Goal: Navigation & Orientation: Find specific page/section

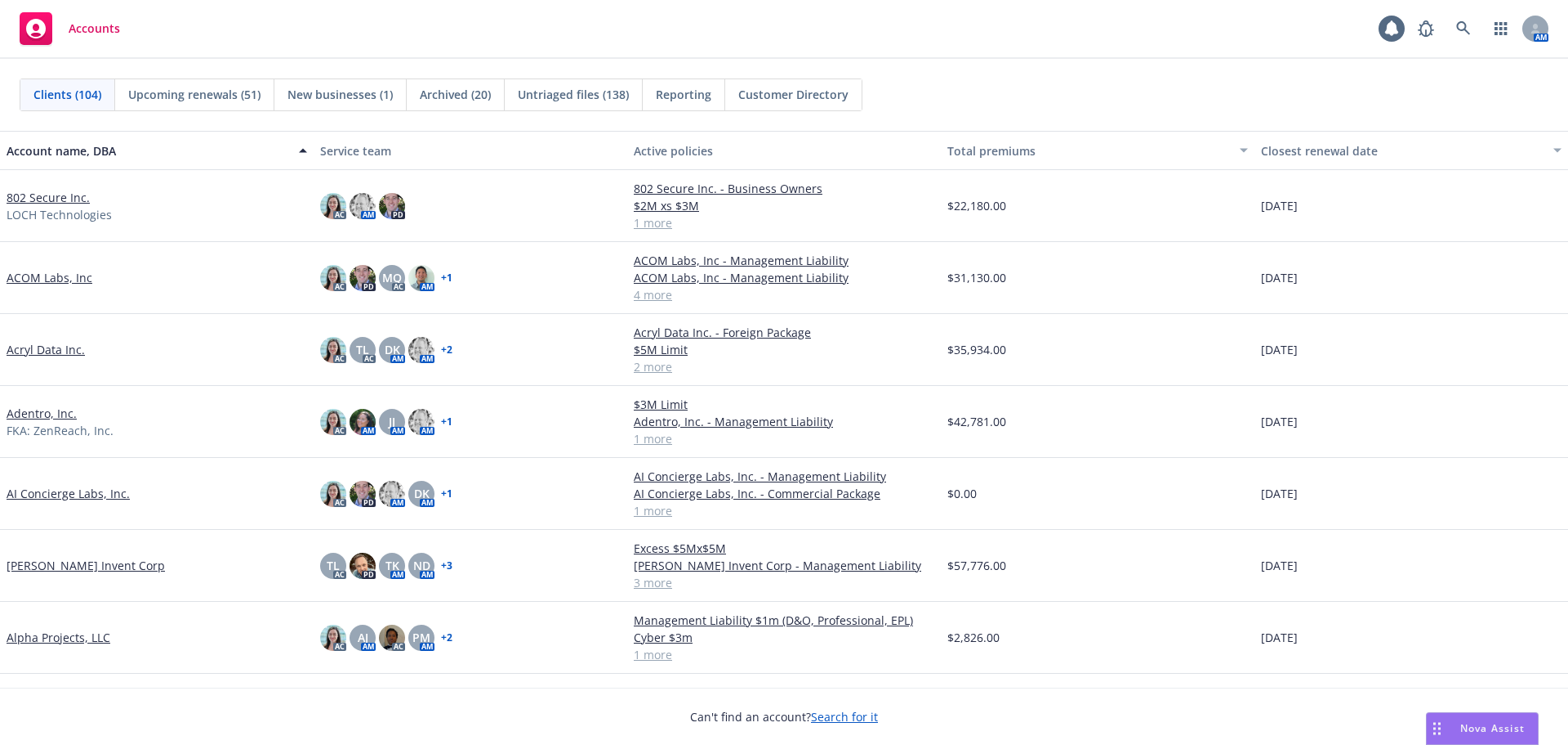
click at [44, 194] on link "802 Secure Inc." at bounding box center [48, 197] width 84 height 17
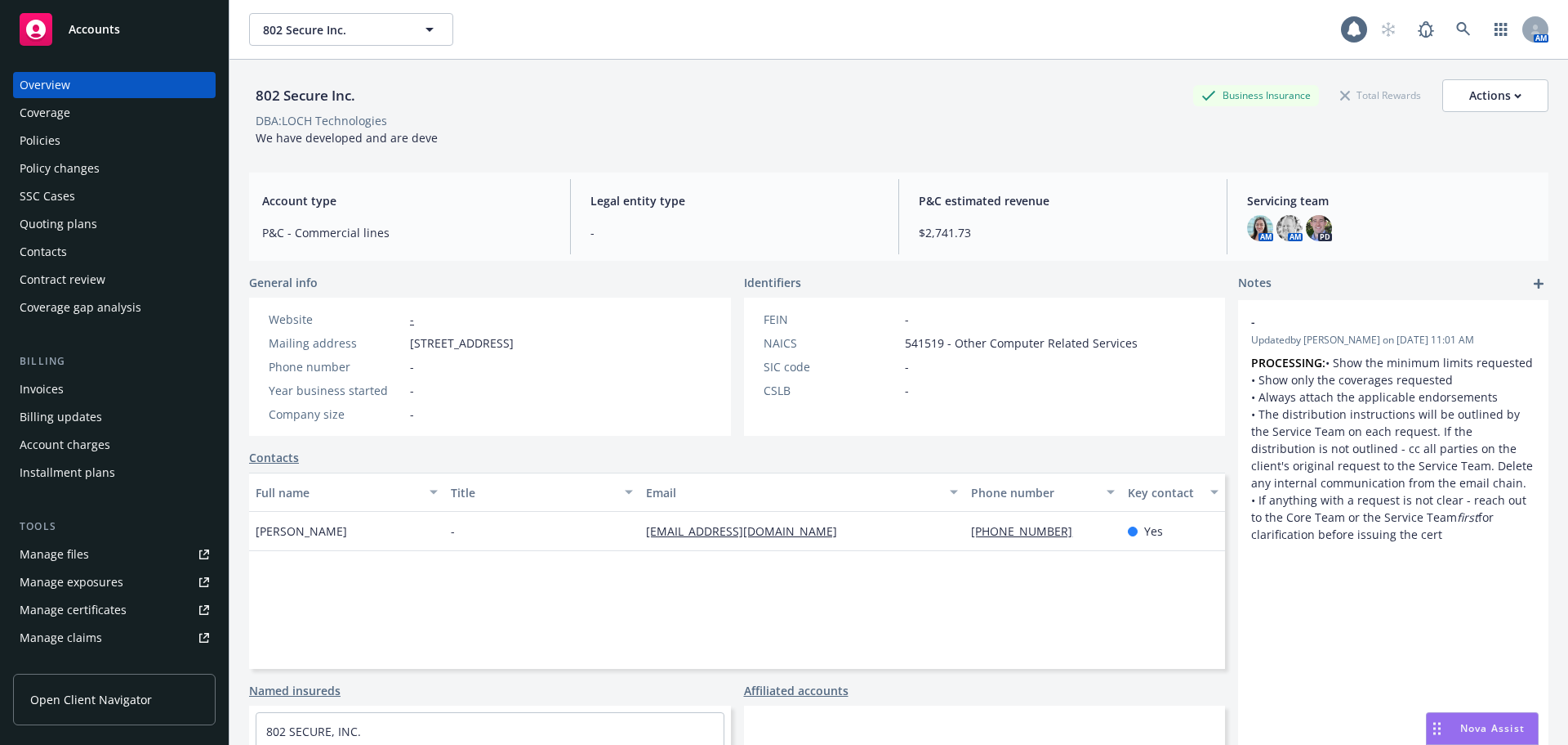
click at [46, 546] on div "Manage files" at bounding box center [54, 554] width 69 height 26
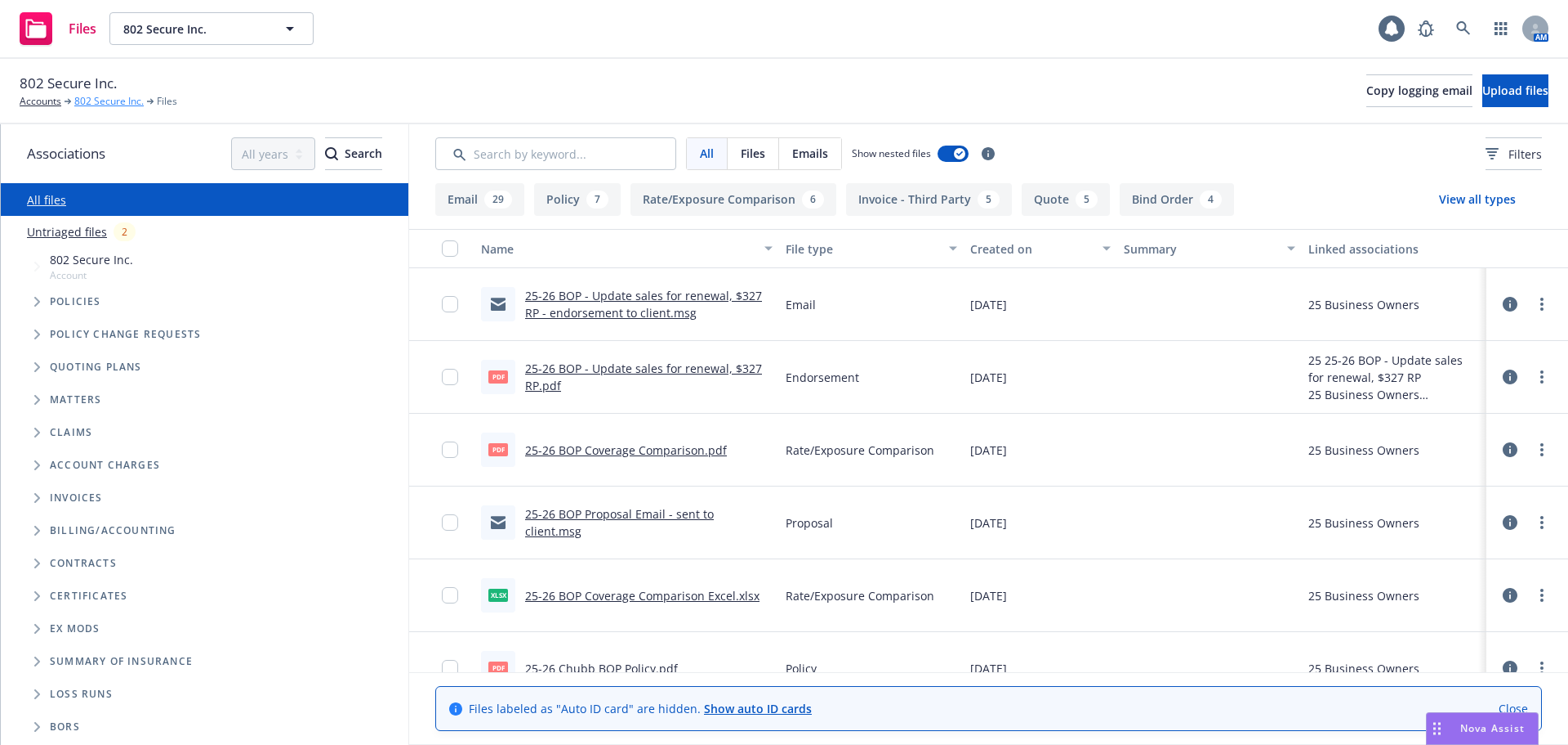
click at [110, 100] on link "802 Secure Inc." at bounding box center [109, 101] width 69 height 15
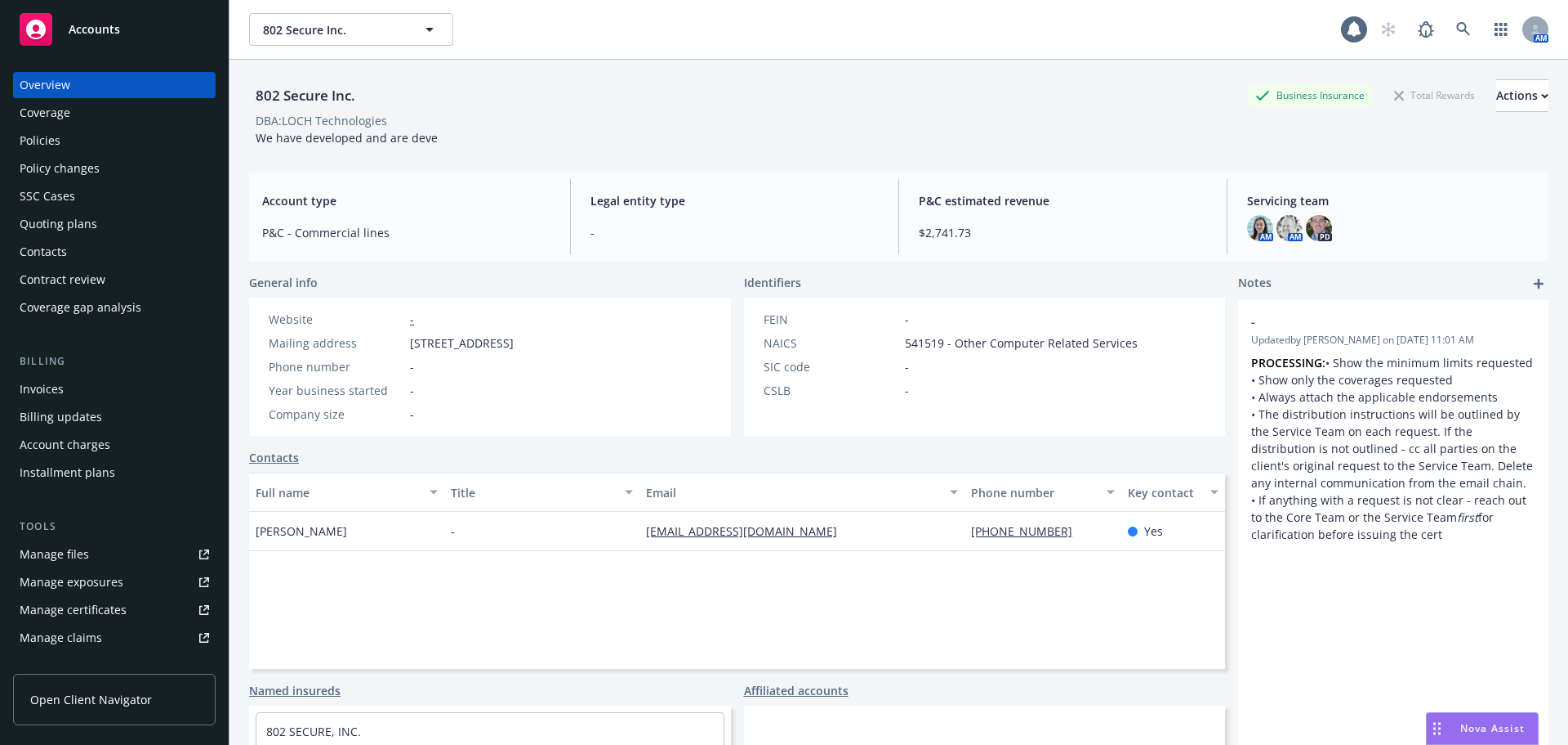
click at [91, 543] on link "Manage files" at bounding box center [113, 554] width 202 height 26
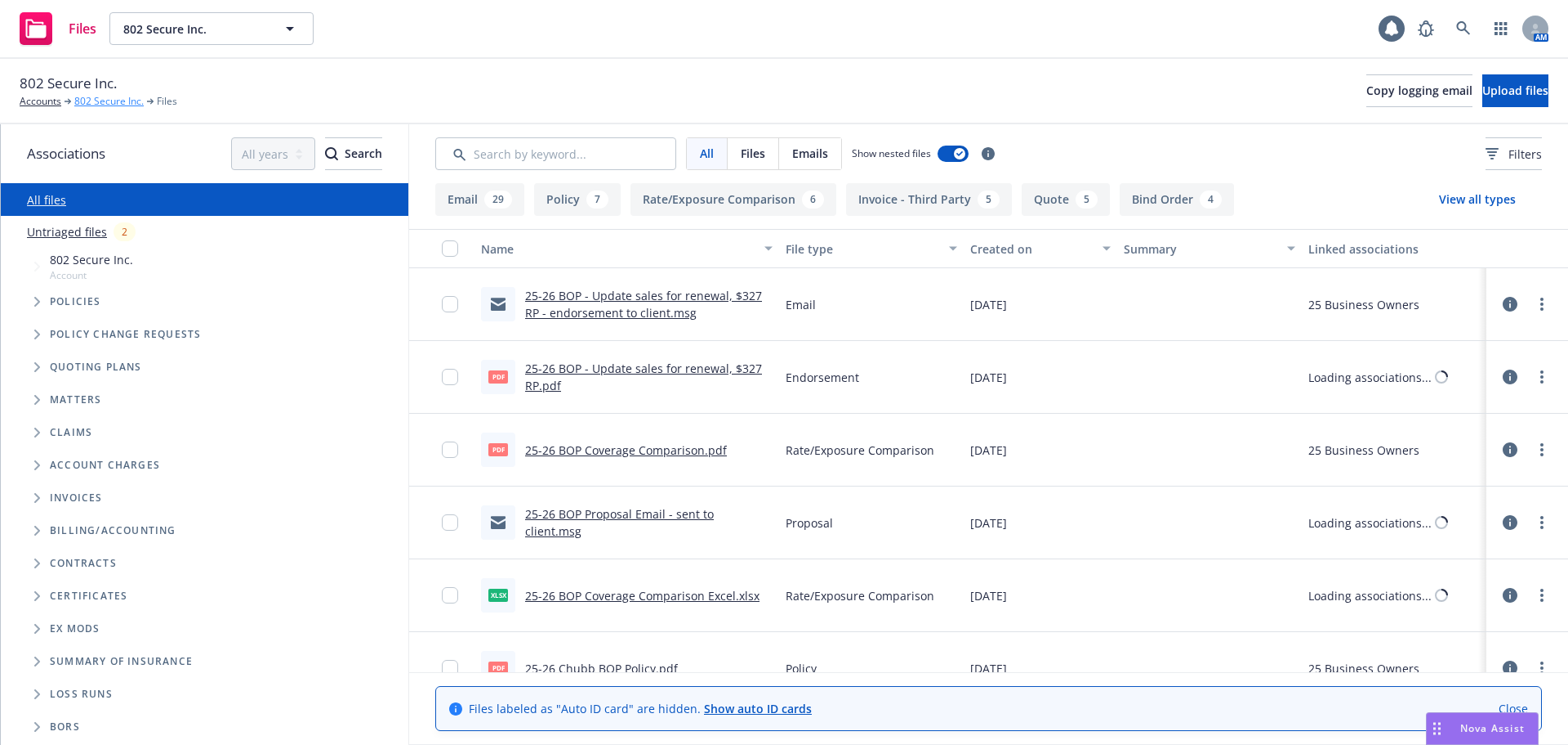
drag, startPoint x: 0, startPoint y: 0, endPoint x: 111, endPoint y: 104, distance: 152.1
click at [111, 104] on link "802 Secure Inc." at bounding box center [109, 101] width 69 height 15
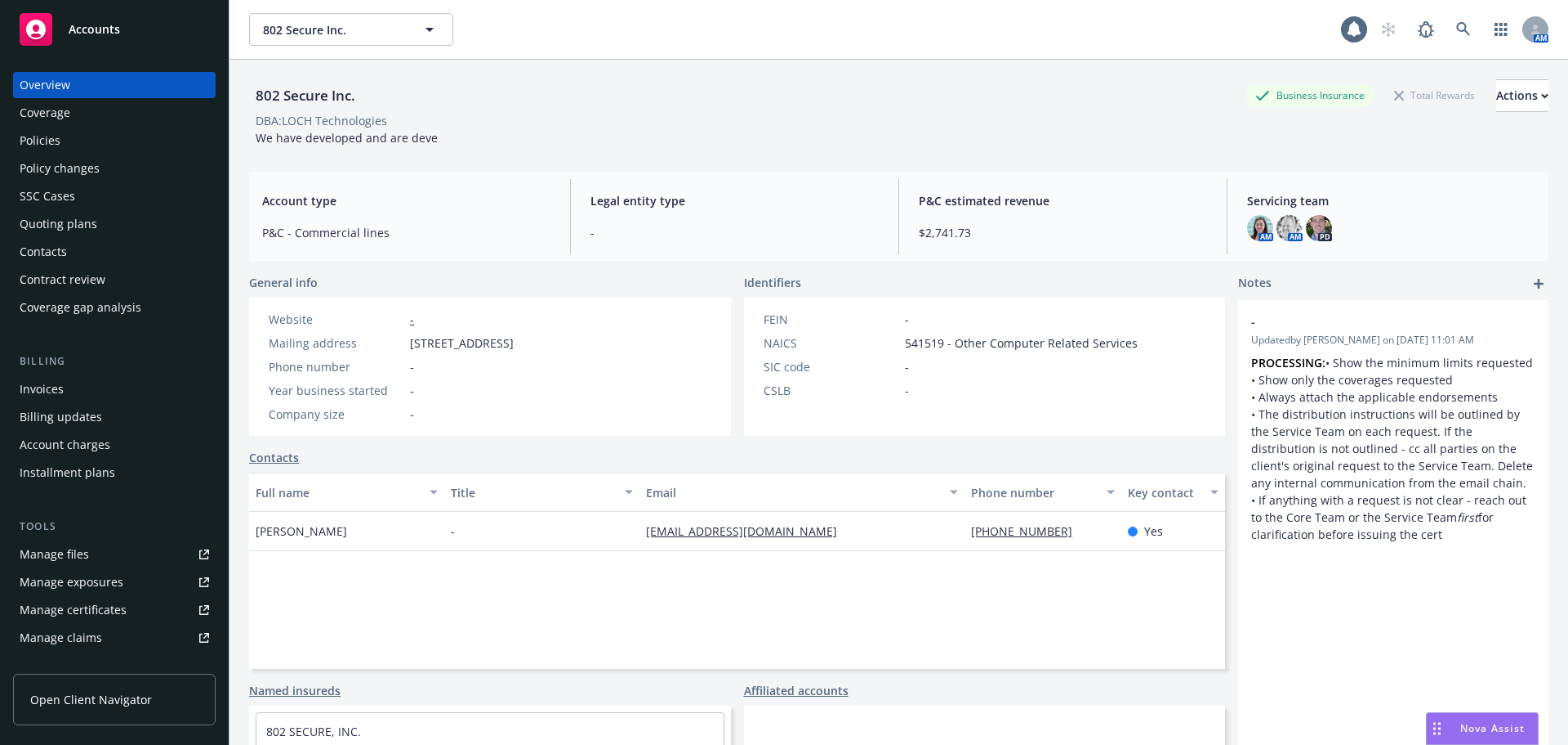
click at [106, 550] on link "Manage files" at bounding box center [113, 554] width 202 height 26
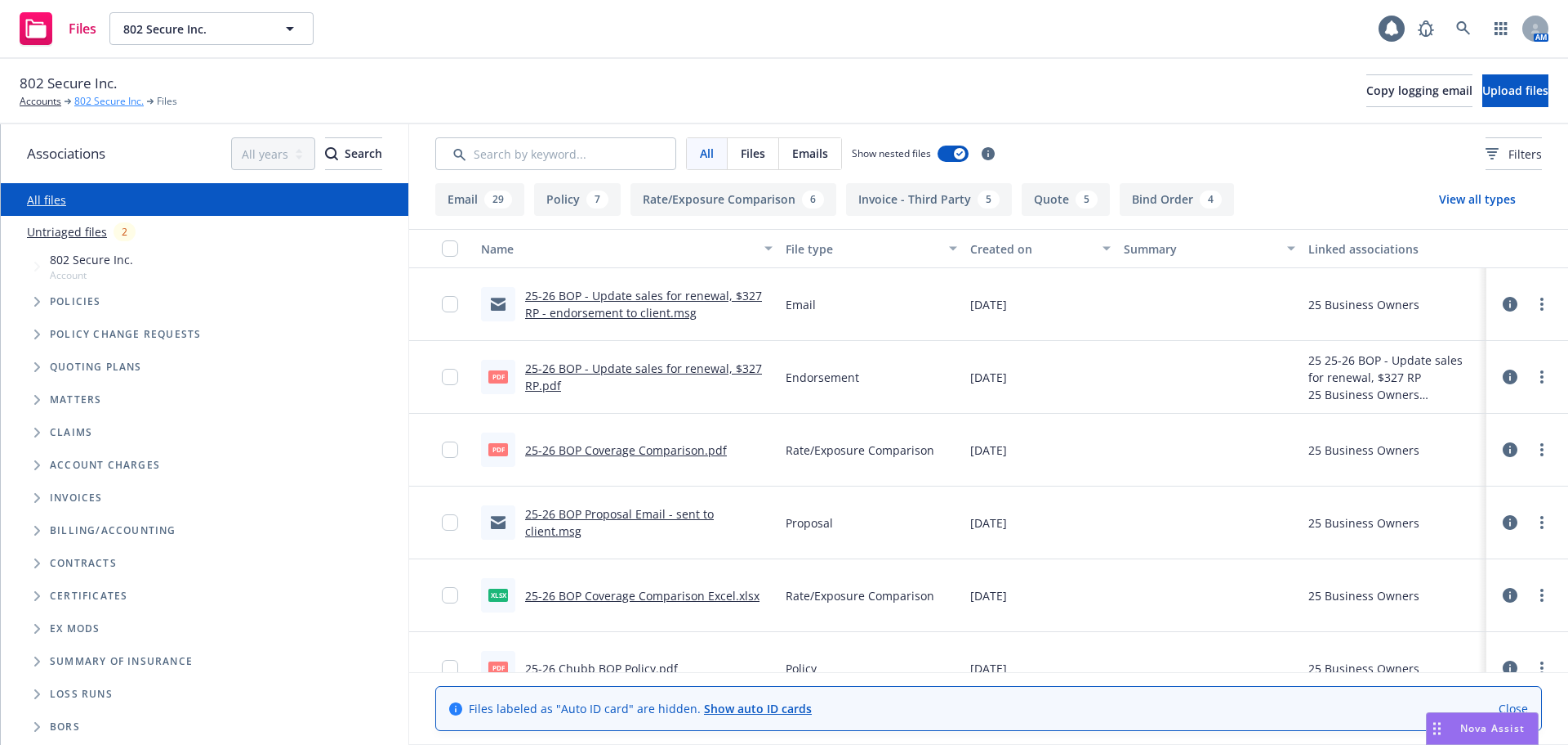
drag, startPoint x: 0, startPoint y: 0, endPoint x: 110, endPoint y: 102, distance: 150.0
click at [110, 102] on link "802 Secure Inc." at bounding box center [109, 101] width 69 height 15
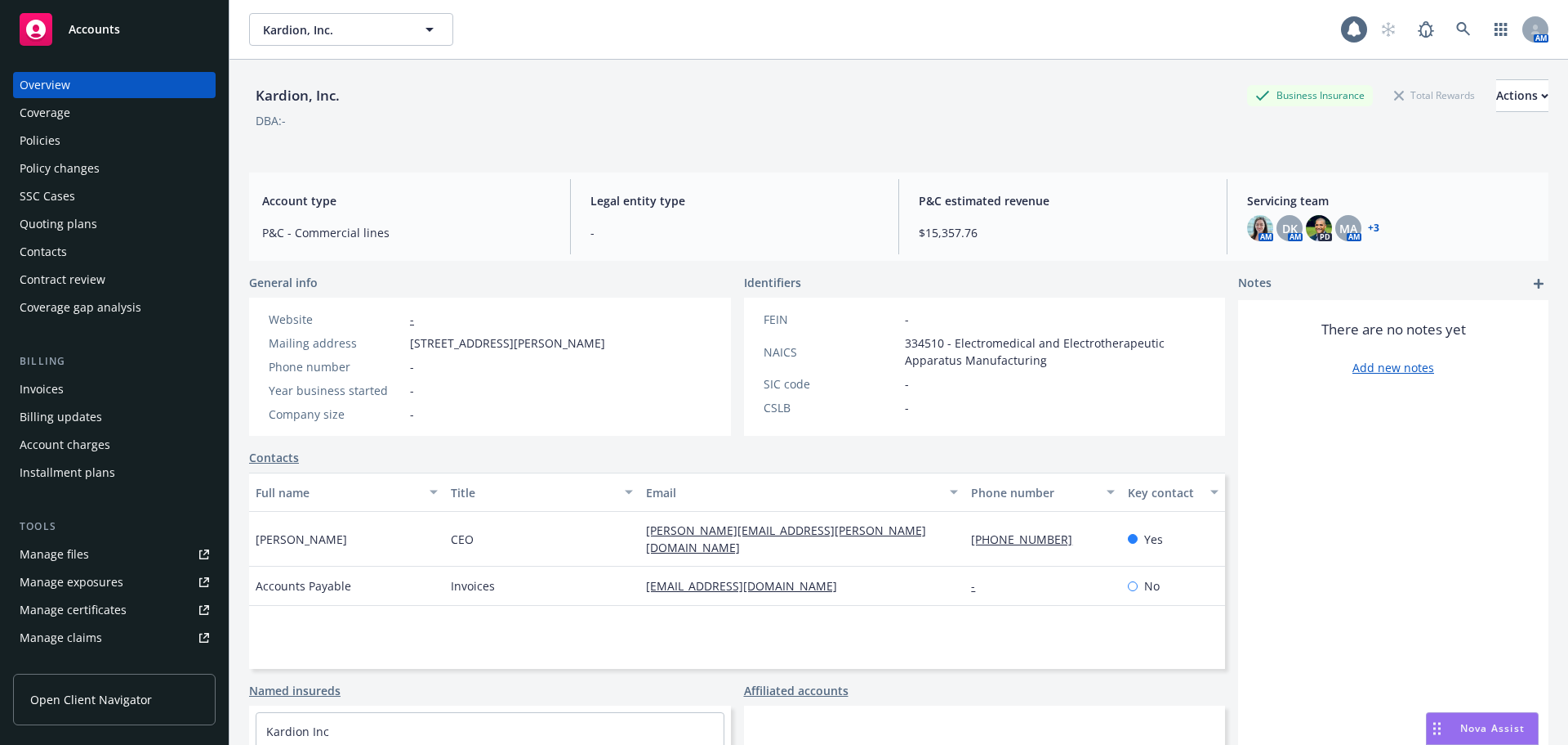
click at [57, 145] on div "Policies" at bounding box center [40, 140] width 41 height 26
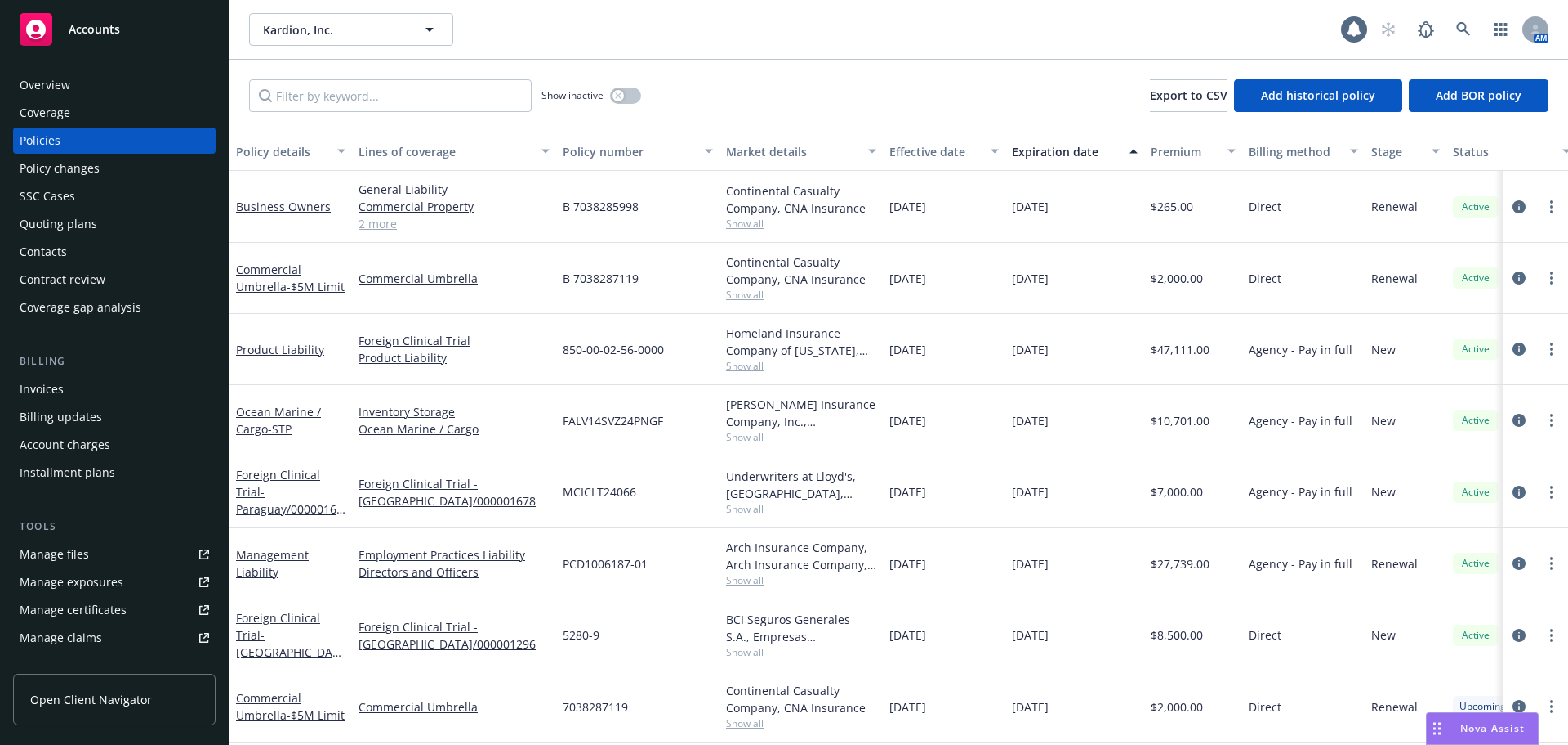
click at [932, 147] on div "Effective date" at bounding box center [935, 151] width 92 height 17
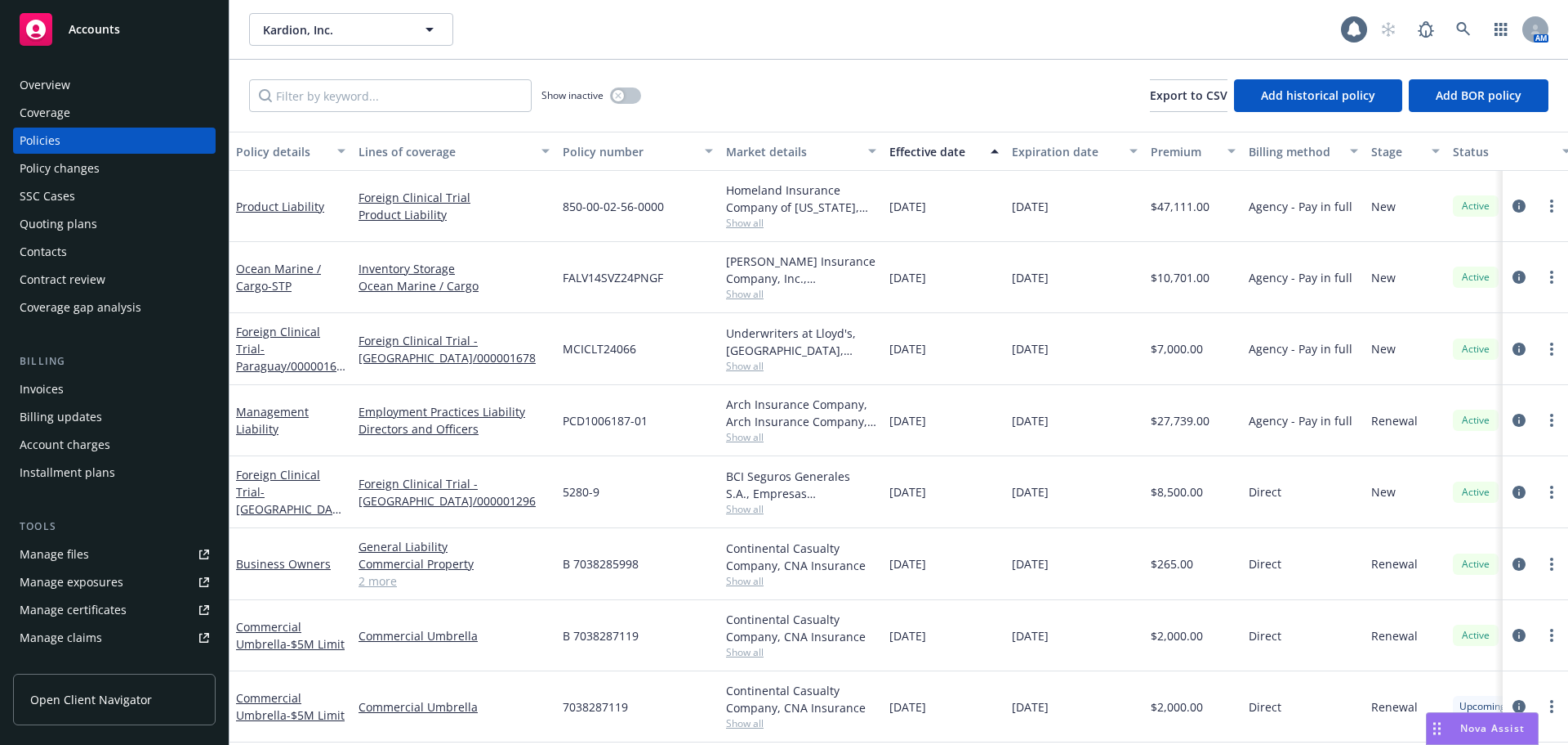
click at [932, 147] on div "Effective date" at bounding box center [935, 151] width 92 height 17
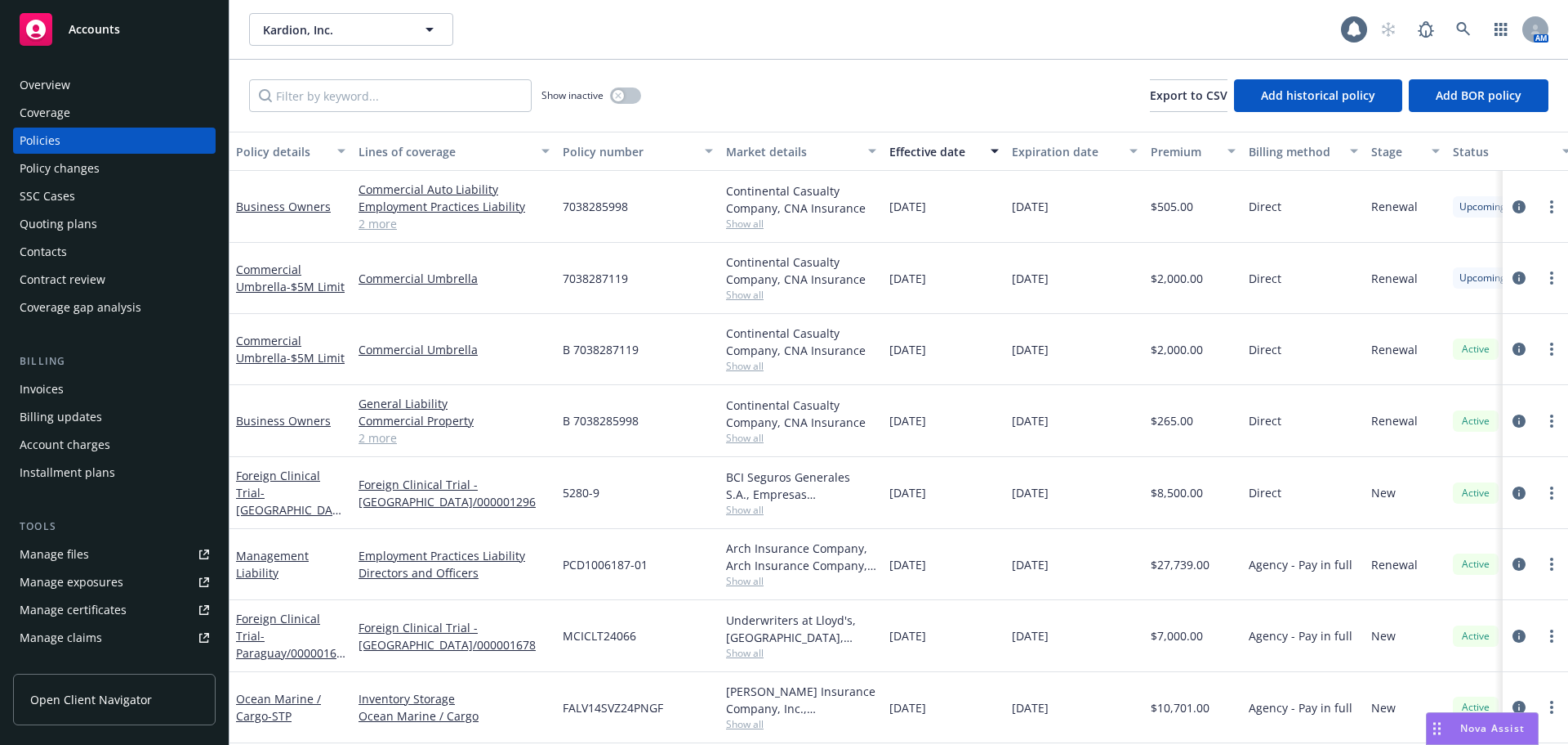
scroll to position [80, 0]
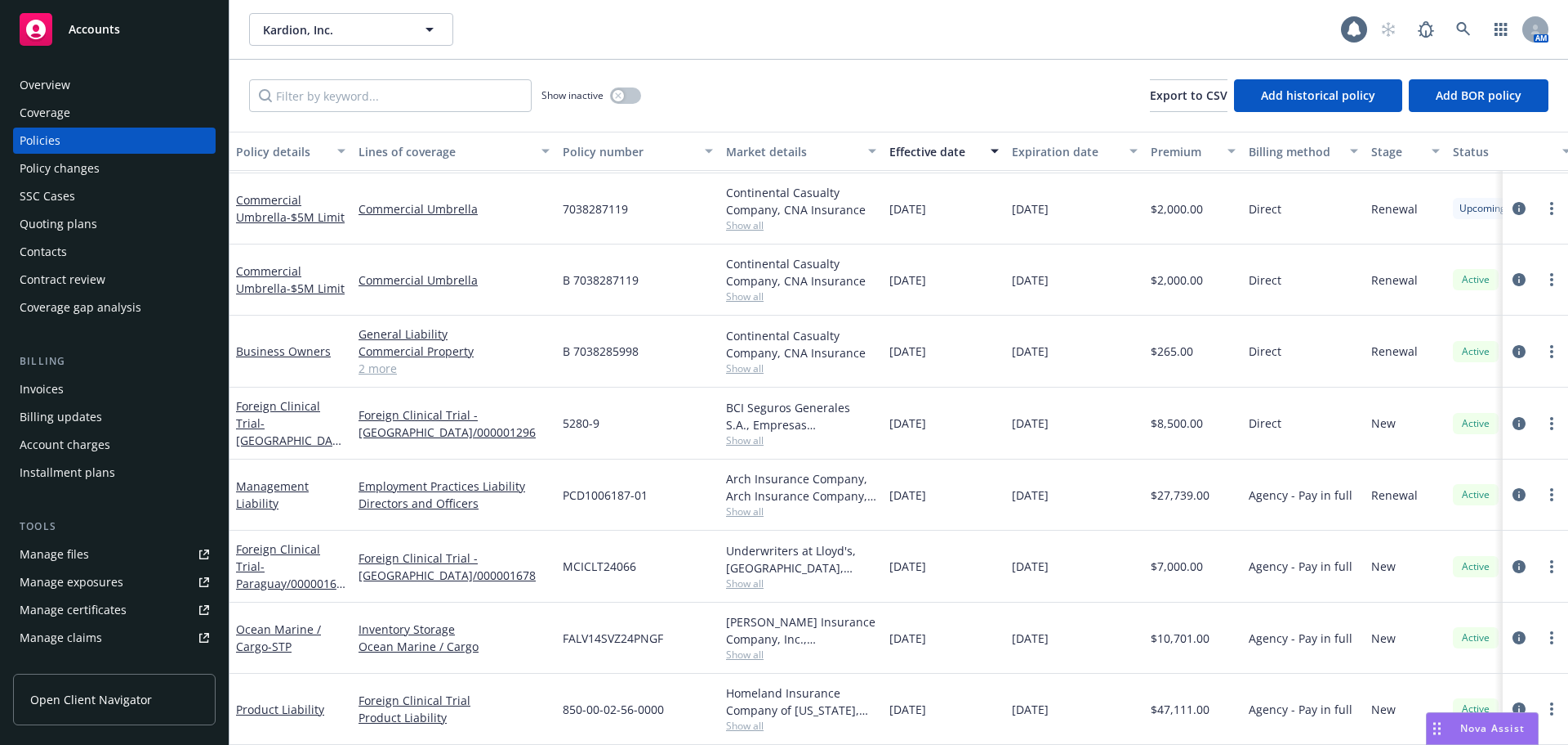
click at [924, 151] on div "Effective date" at bounding box center [935, 151] width 92 height 17
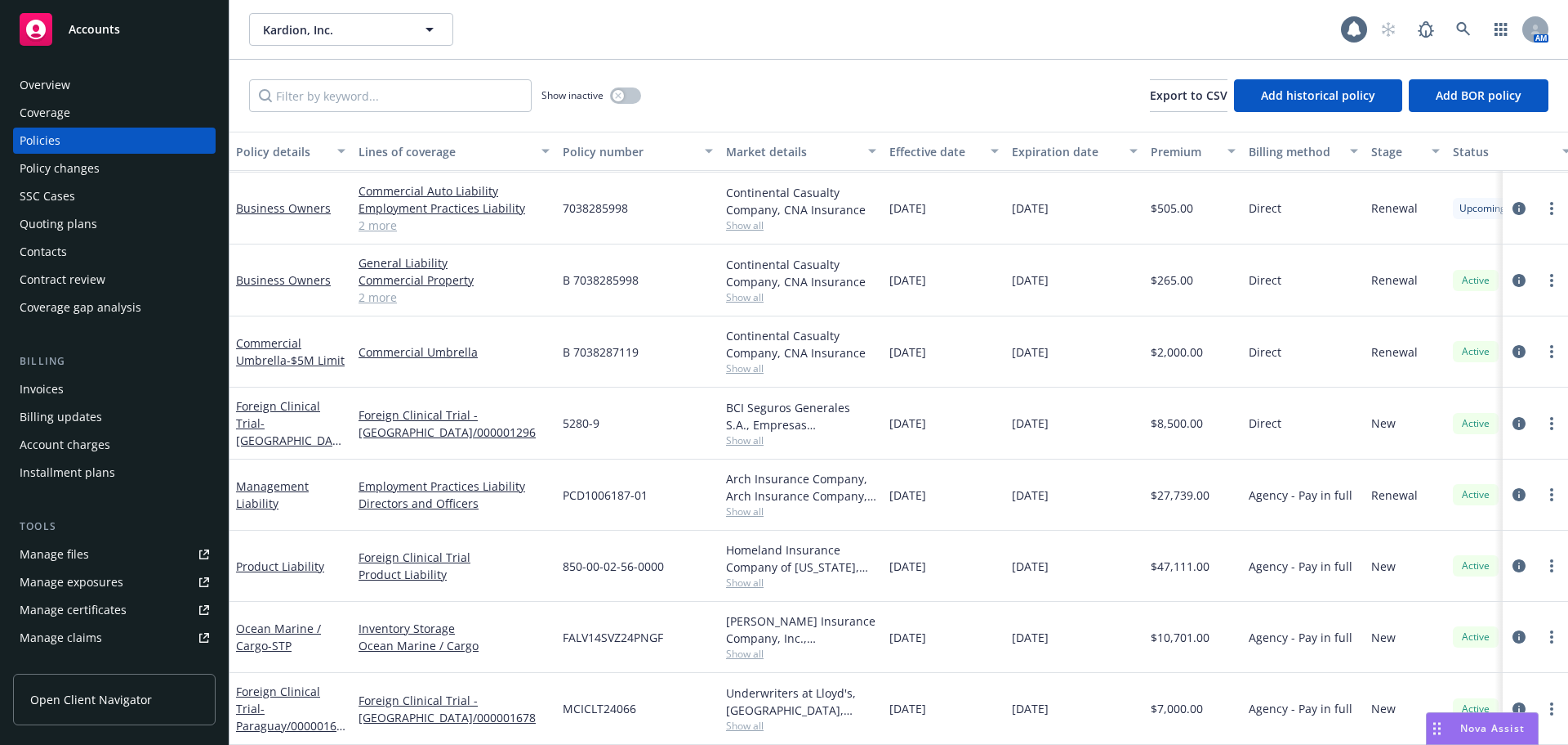
scroll to position [8, 0]
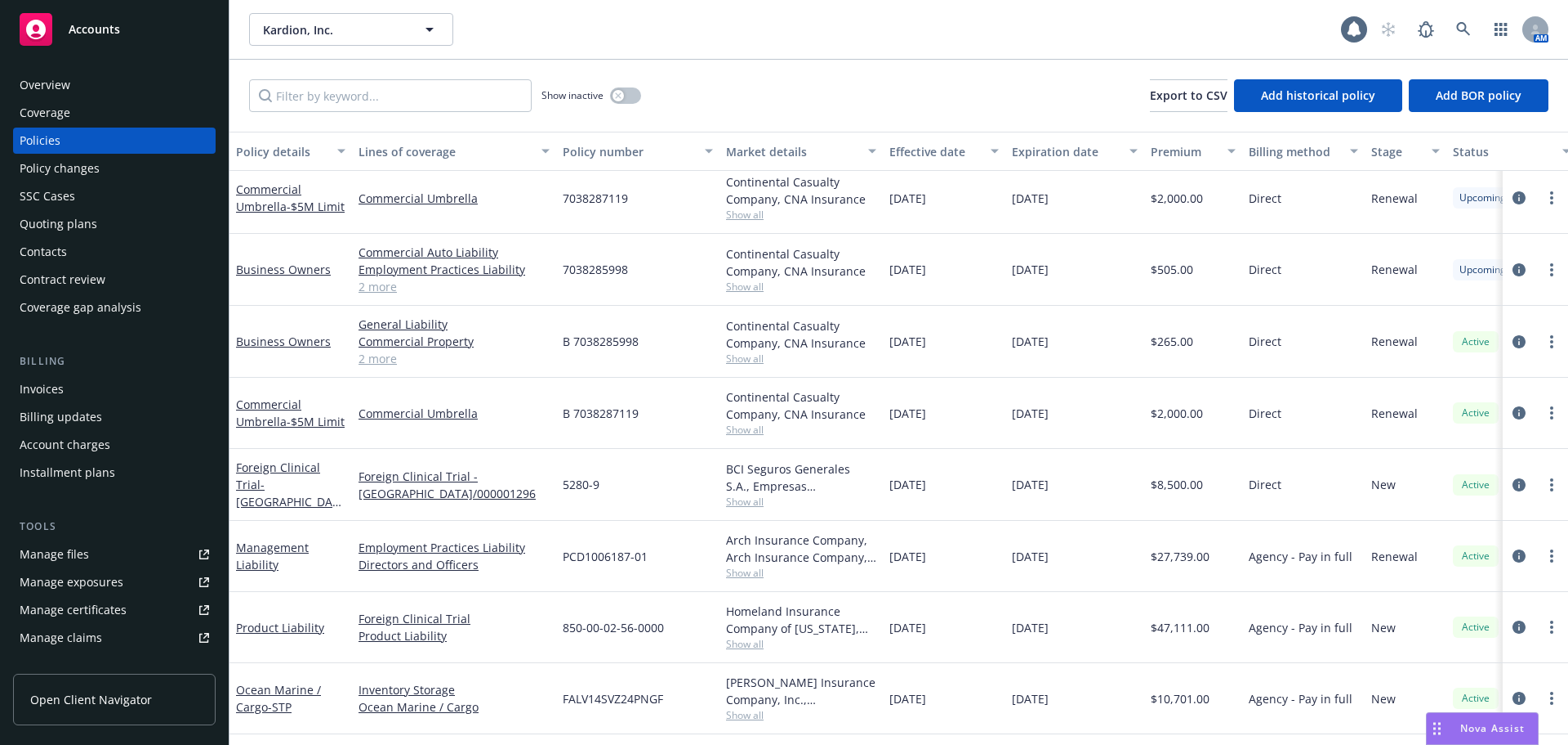
click at [924, 151] on div "Effective date" at bounding box center [935, 151] width 92 height 17
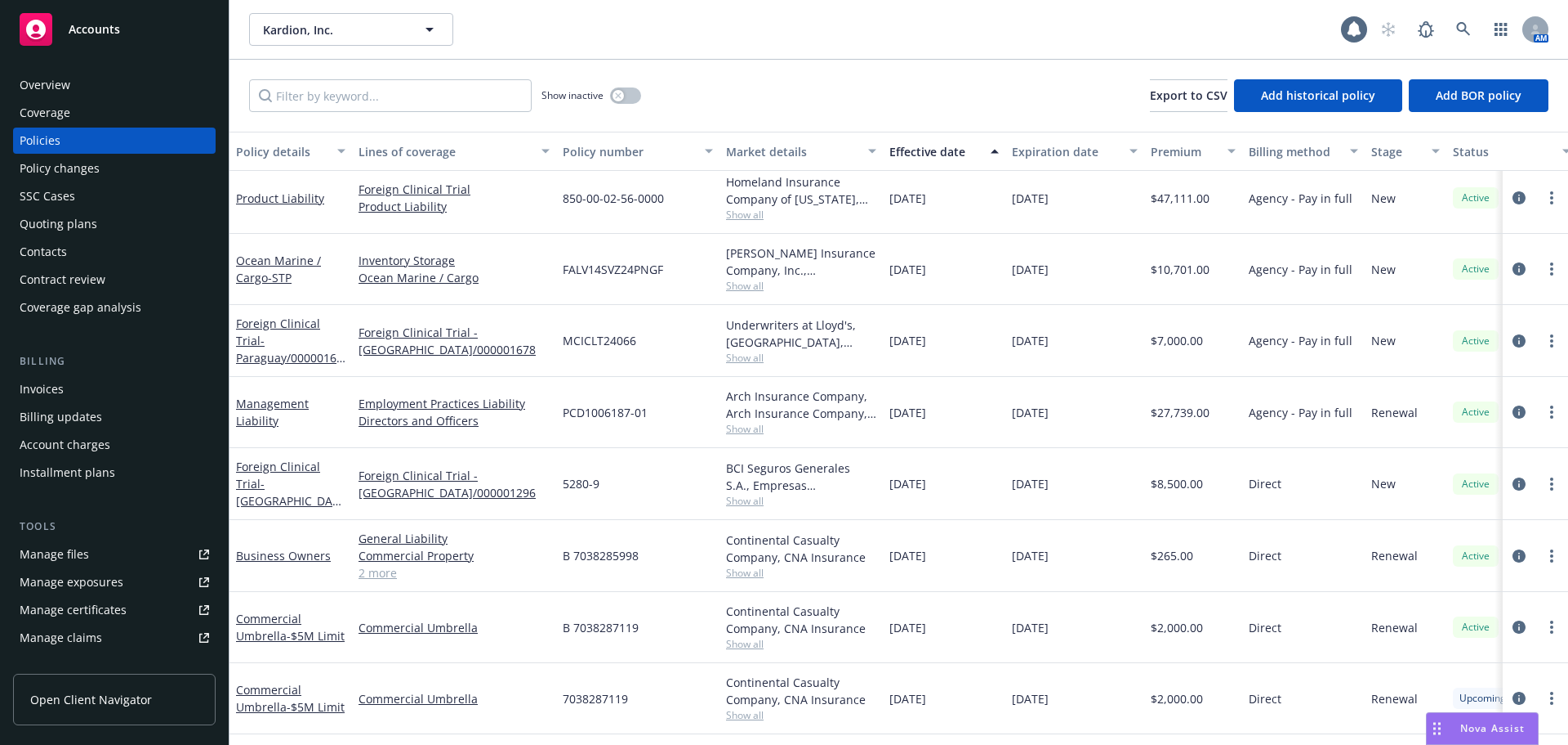
scroll to position [0, 0]
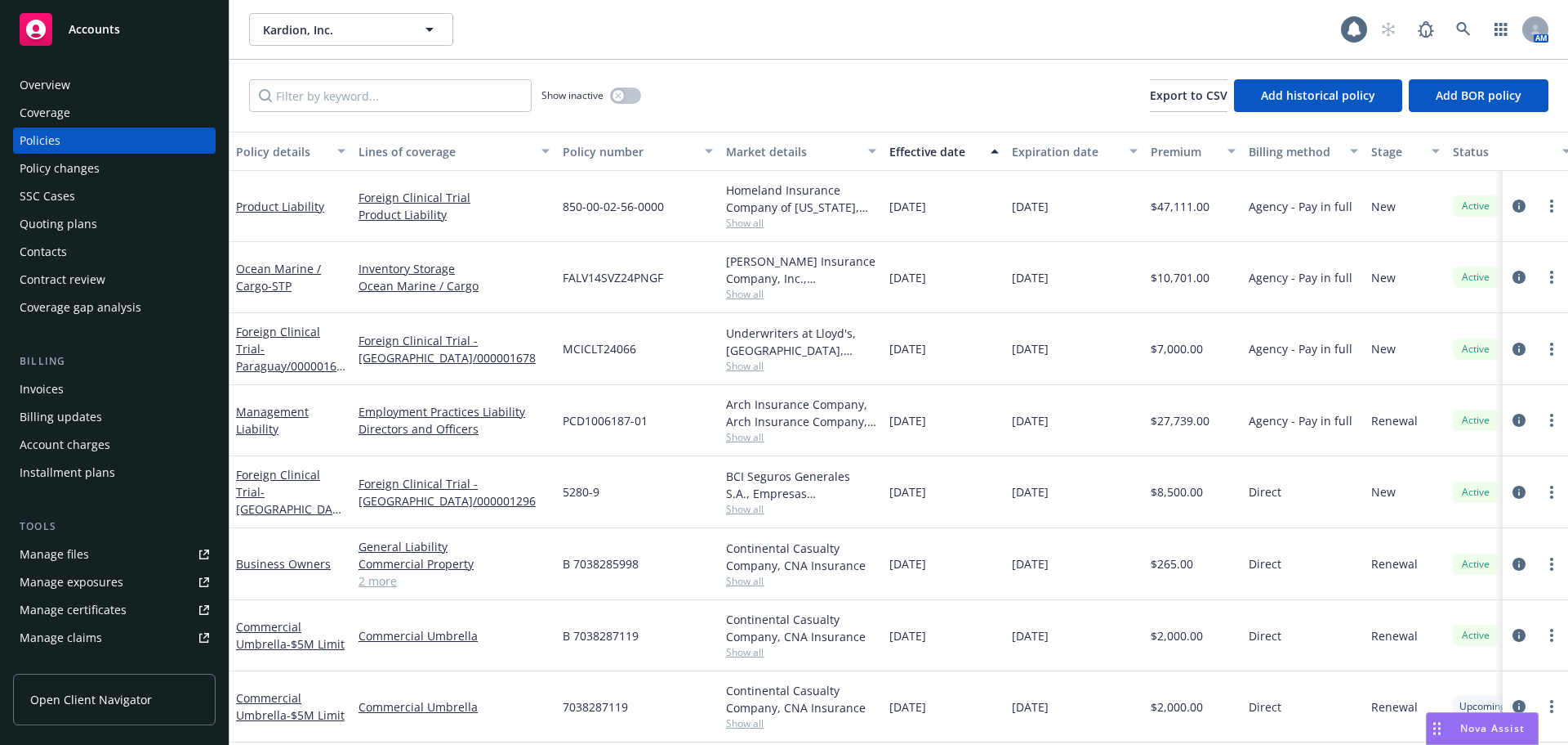
click at [922, 151] on div "Effective date" at bounding box center [935, 151] width 92 height 17
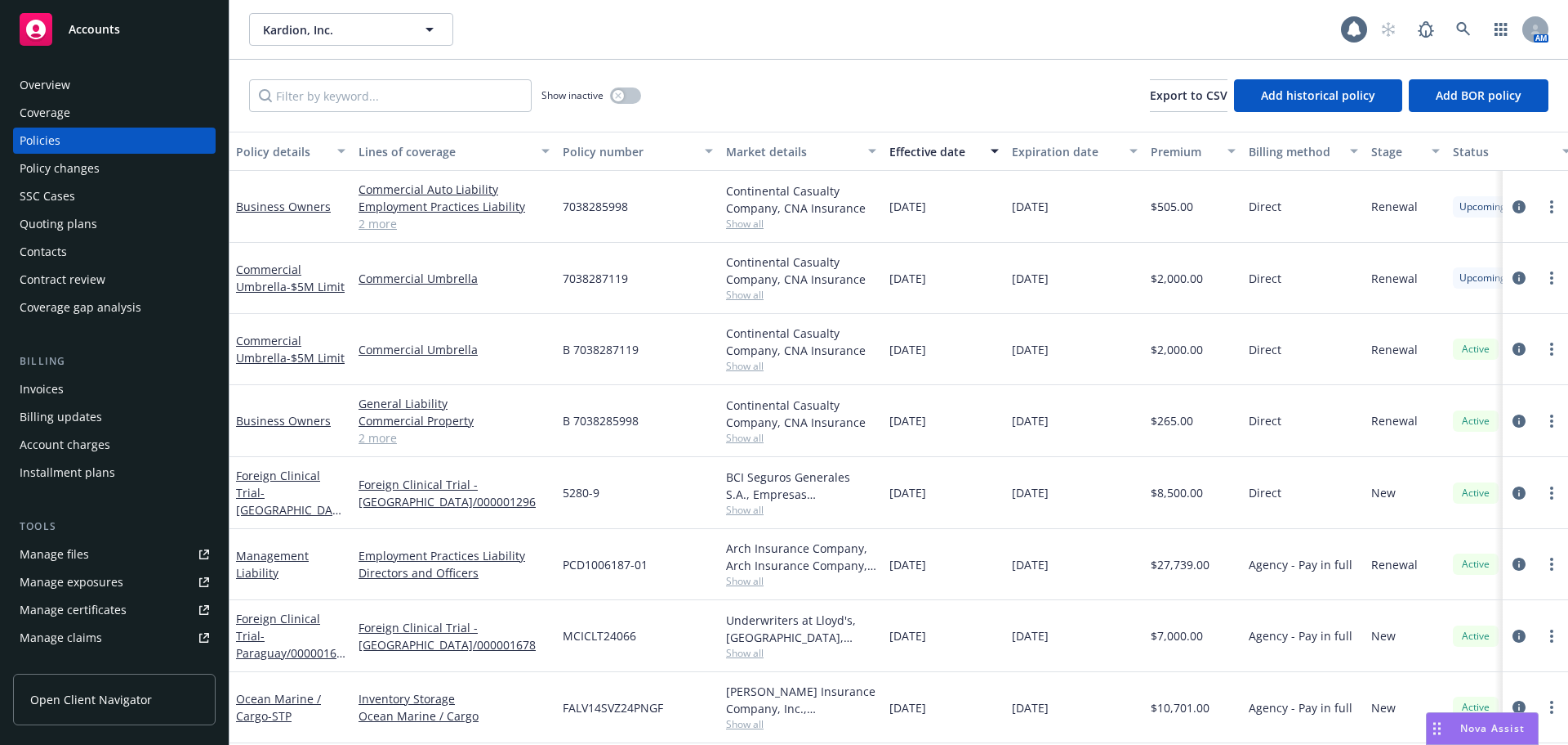
click at [103, 217] on div "Quoting plans" at bounding box center [114, 224] width 190 height 26
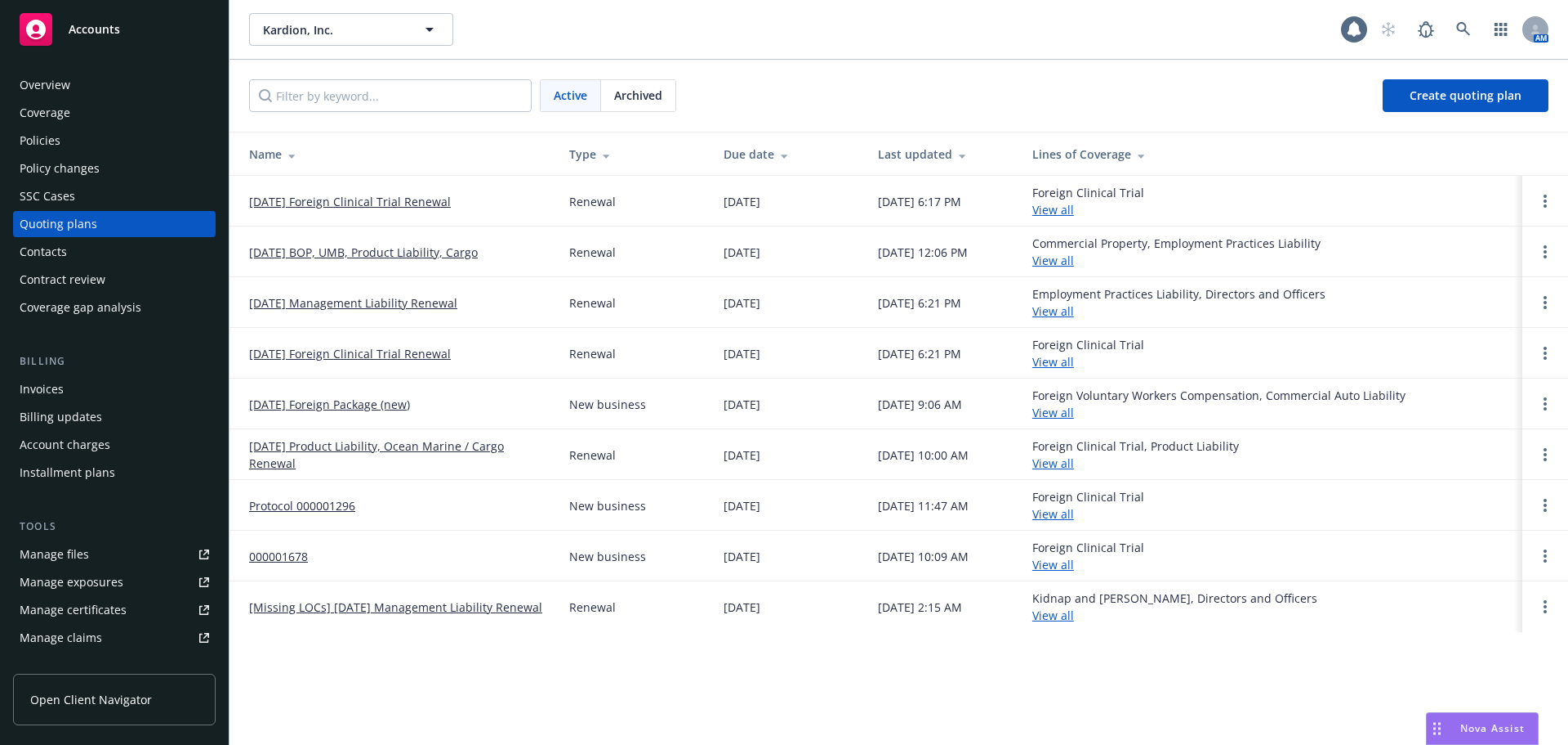
click at [360, 250] on link "09/01/25 BOP, UMB, Product Liability, Cargo" at bounding box center [363, 252] width 229 height 17
